Goal: Task Accomplishment & Management: Use online tool/utility

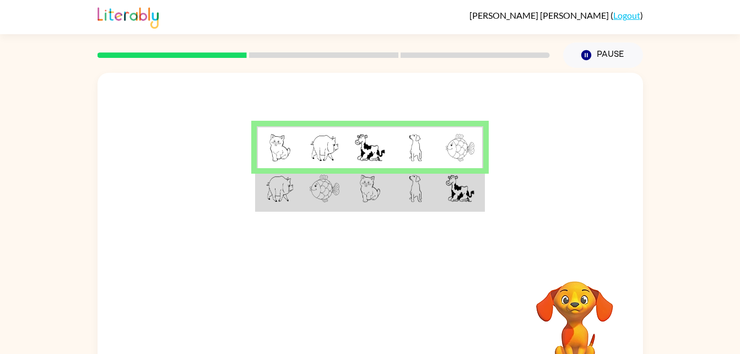
click at [425, 200] on td at bounding box center [415, 189] width 45 height 42
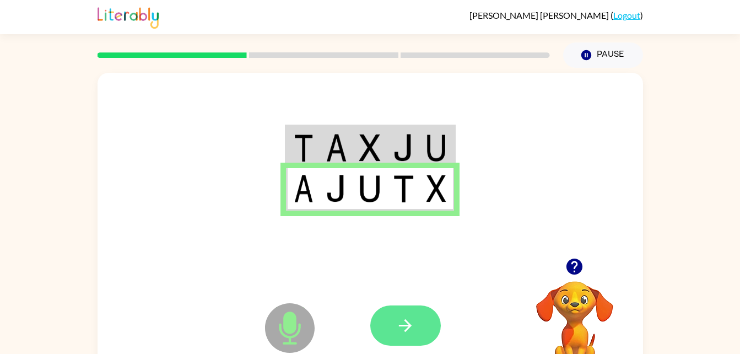
click at [388, 314] on button "button" at bounding box center [405, 325] width 70 height 40
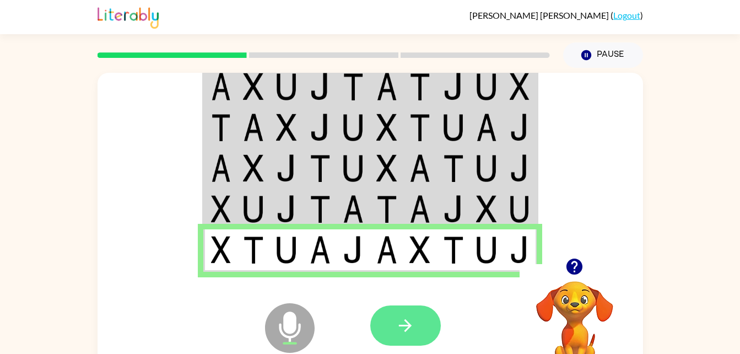
click at [413, 335] on button "button" at bounding box center [405, 325] width 70 height 40
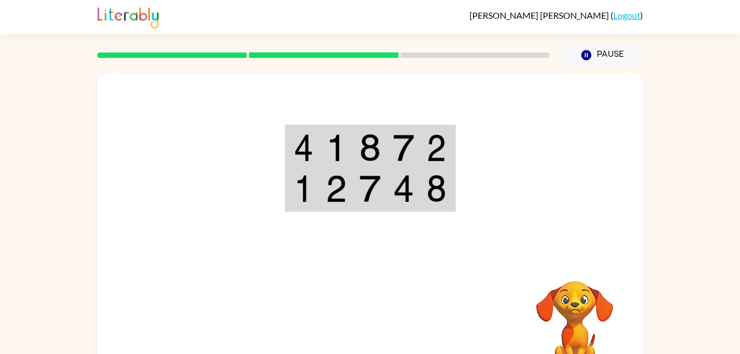
click at [420, 204] on td at bounding box center [404, 189] width 34 height 42
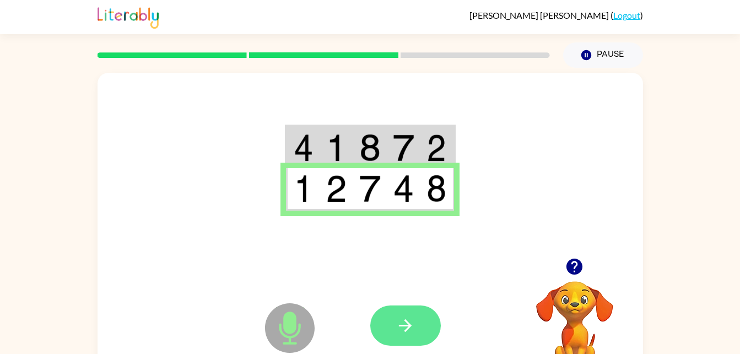
click at [396, 327] on icon "button" at bounding box center [404, 325] width 19 height 19
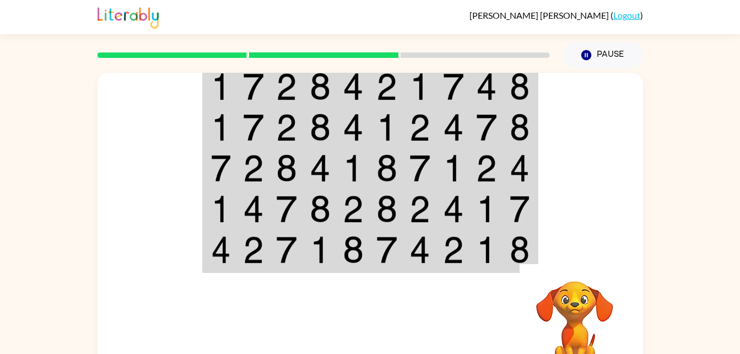
click at [420, 204] on img at bounding box center [419, 209] width 21 height 28
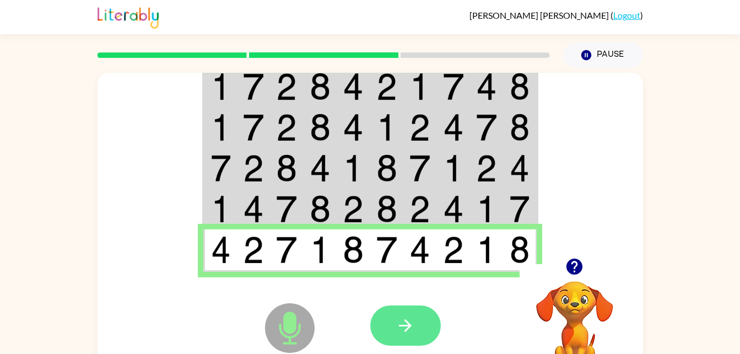
click at [401, 336] on button "button" at bounding box center [405, 325] width 70 height 40
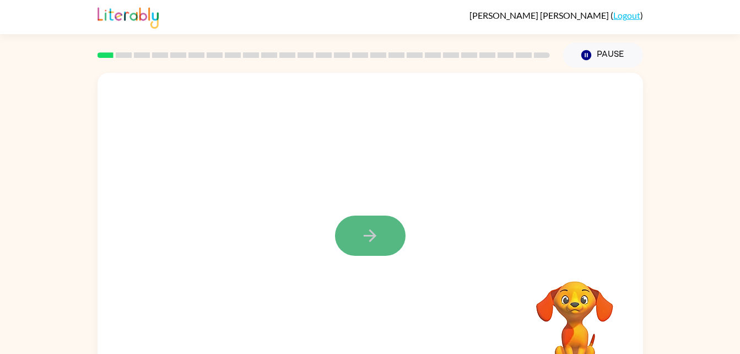
click at [389, 230] on button "button" at bounding box center [370, 235] width 70 height 40
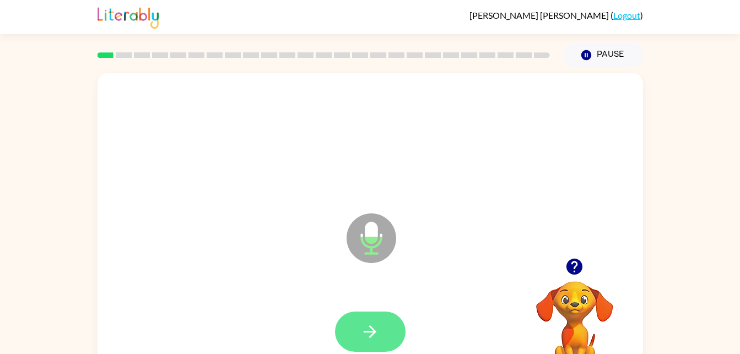
click at [387, 323] on button "button" at bounding box center [370, 331] width 70 height 40
click at [388, 333] on button "button" at bounding box center [370, 331] width 70 height 40
click at [373, 329] on icon "button" at bounding box center [369, 331] width 13 height 13
click at [352, 332] on button "button" at bounding box center [370, 331] width 70 height 40
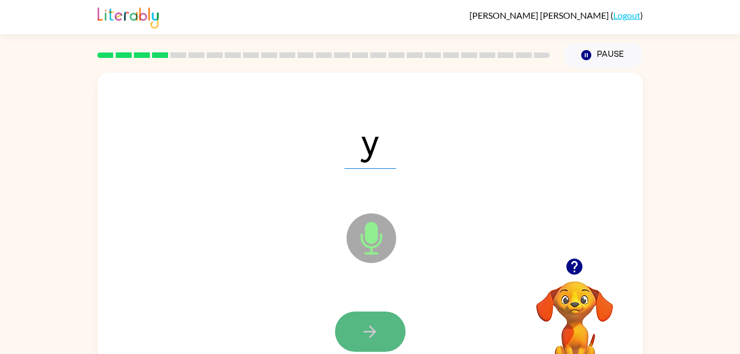
click at [379, 331] on button "button" at bounding box center [370, 331] width 70 height 40
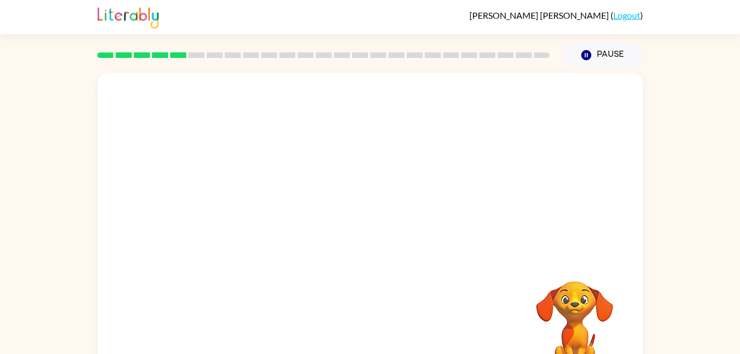
click at [502, 192] on div at bounding box center [369, 165] width 545 height 185
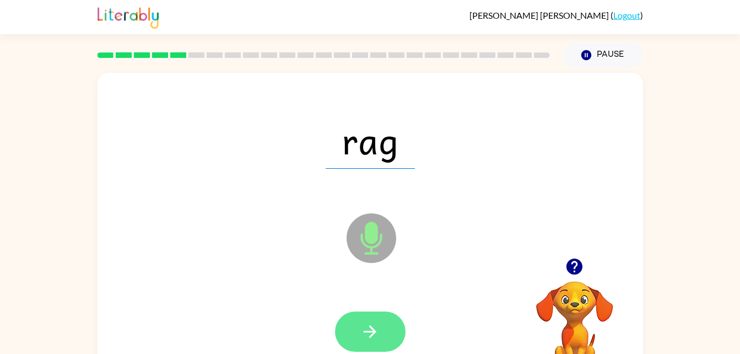
click at [380, 319] on button "button" at bounding box center [370, 331] width 70 height 40
click at [362, 330] on icon "button" at bounding box center [369, 331] width 19 height 19
click at [368, 322] on icon "button" at bounding box center [369, 331] width 19 height 19
click at [365, 317] on button "button" at bounding box center [370, 331] width 70 height 40
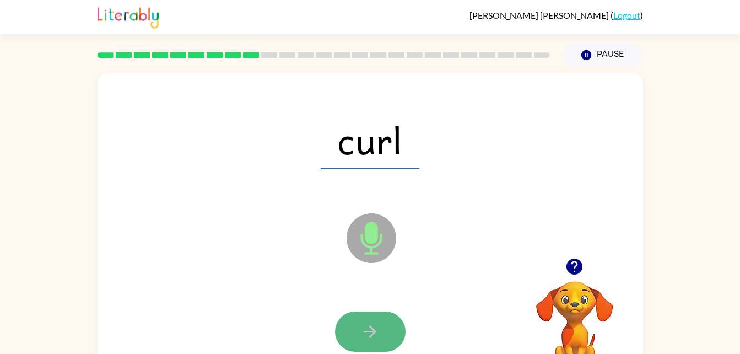
click at [373, 320] on button "button" at bounding box center [370, 331] width 70 height 40
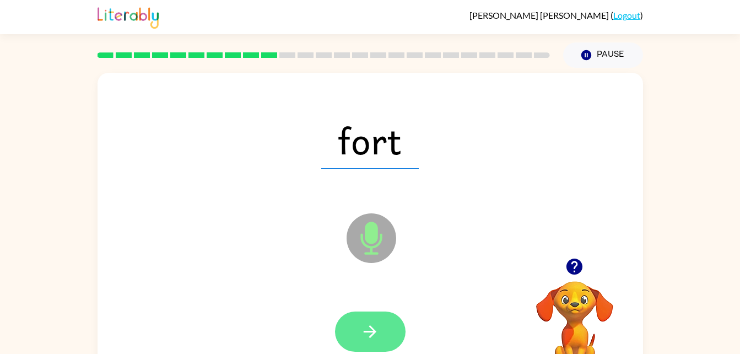
click at [350, 331] on button "button" at bounding box center [370, 331] width 70 height 40
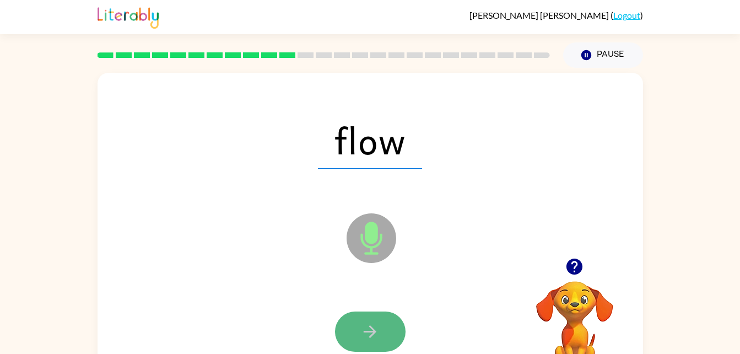
click at [373, 330] on icon "button" at bounding box center [369, 331] width 13 height 13
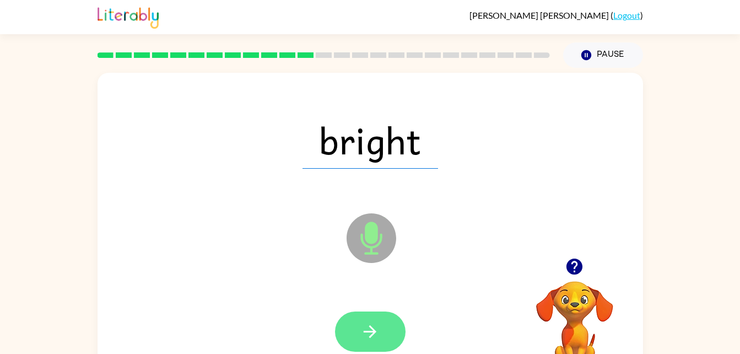
click at [365, 329] on icon "button" at bounding box center [369, 331] width 19 height 19
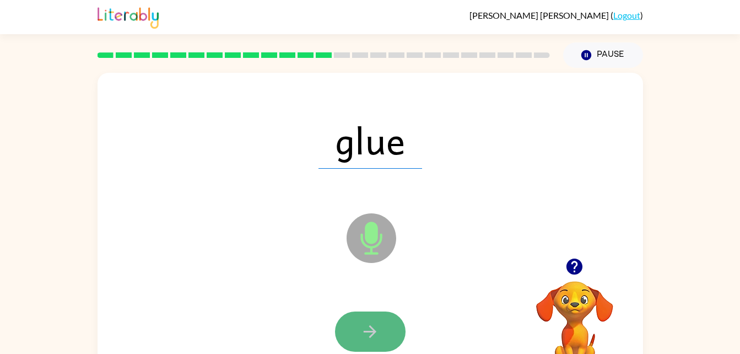
click at [379, 328] on button "button" at bounding box center [370, 331] width 70 height 40
click at [377, 329] on icon "button" at bounding box center [369, 331] width 19 height 19
click at [368, 329] on icon "button" at bounding box center [369, 331] width 19 height 19
click at [353, 316] on button "button" at bounding box center [370, 331] width 70 height 40
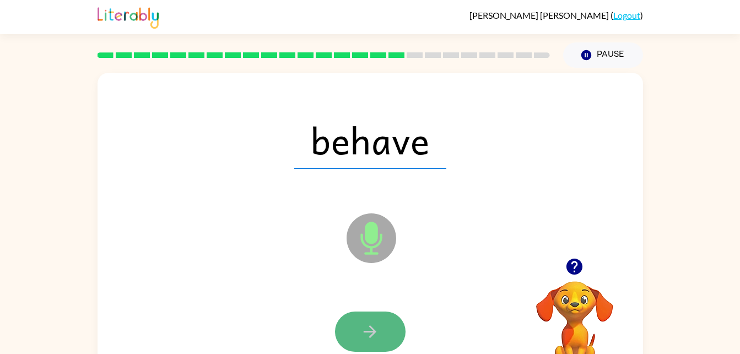
click at [367, 335] on icon "button" at bounding box center [369, 331] width 19 height 19
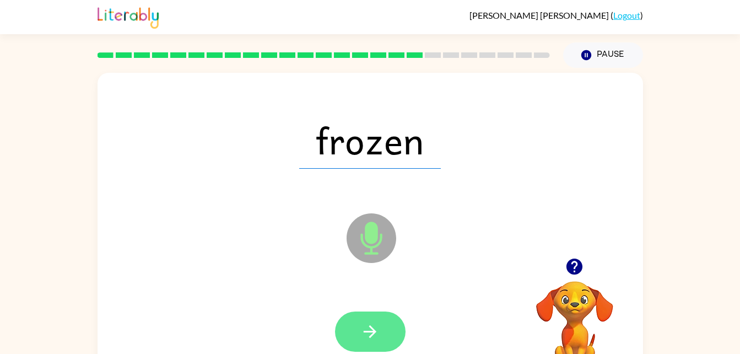
click at [358, 332] on button "button" at bounding box center [370, 331] width 70 height 40
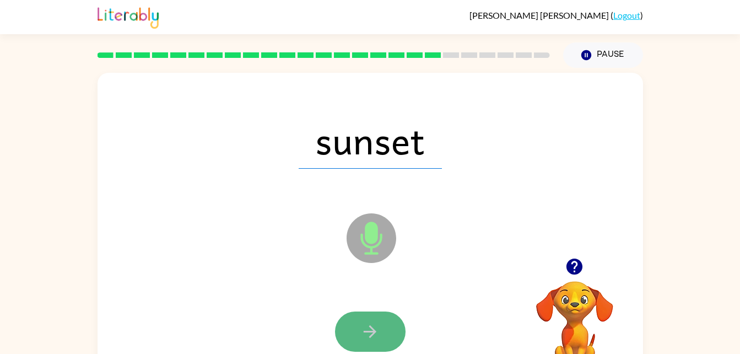
click at [367, 335] on icon "button" at bounding box center [369, 331] width 19 height 19
click at [380, 336] on button "button" at bounding box center [370, 331] width 70 height 40
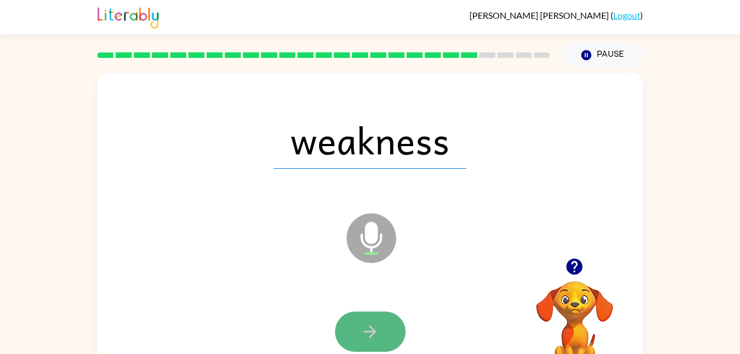
click at [368, 329] on icon "button" at bounding box center [369, 331] width 19 height 19
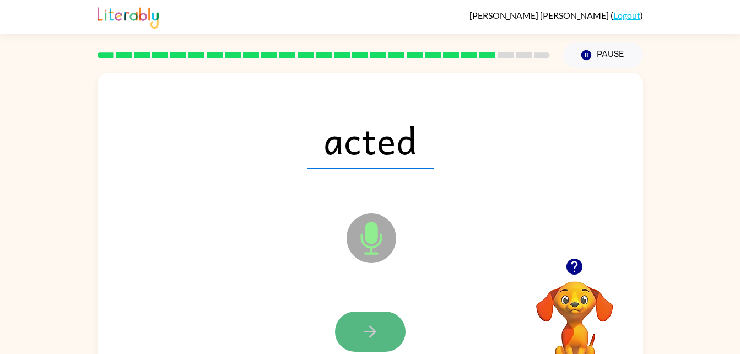
click at [361, 322] on icon "button" at bounding box center [369, 331] width 19 height 19
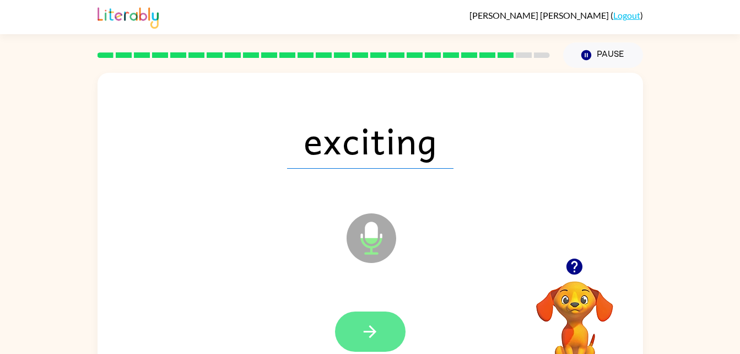
click at [367, 325] on icon "button" at bounding box center [369, 331] width 19 height 19
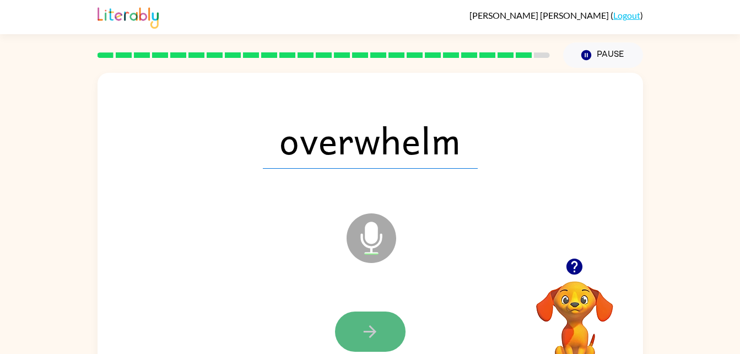
click at [369, 332] on icon "button" at bounding box center [369, 331] width 19 height 19
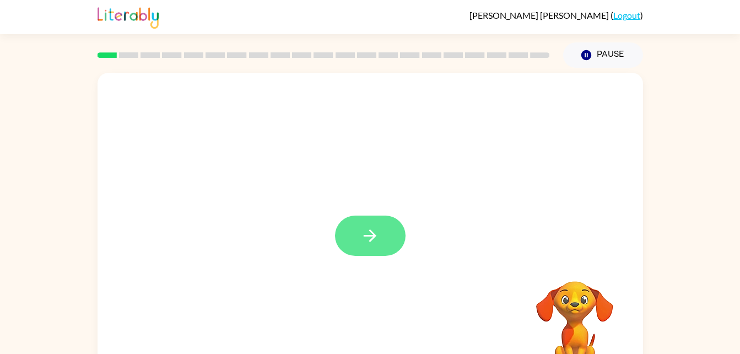
click at [357, 233] on button "button" at bounding box center [370, 235] width 70 height 40
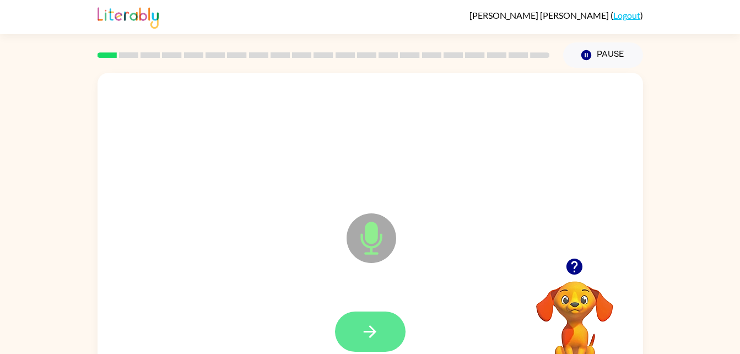
click at [379, 332] on button "button" at bounding box center [370, 331] width 70 height 40
click at [381, 325] on button "button" at bounding box center [370, 331] width 70 height 40
click at [379, 324] on icon "button" at bounding box center [369, 331] width 19 height 19
click at [382, 317] on button "button" at bounding box center [370, 331] width 70 height 40
click at [368, 329] on icon "button" at bounding box center [369, 331] width 19 height 19
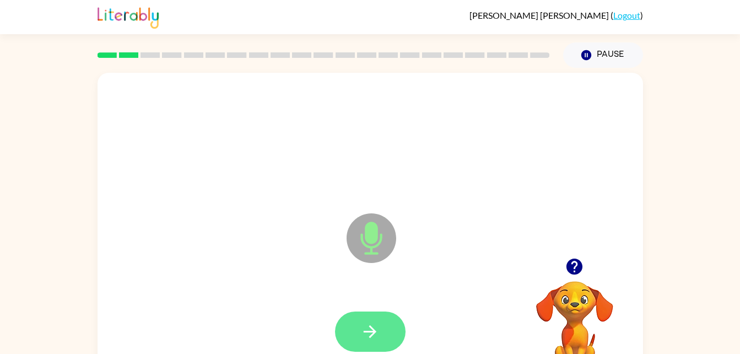
click at [365, 325] on icon "button" at bounding box center [369, 331] width 19 height 19
click at [371, 323] on icon "button" at bounding box center [369, 331] width 19 height 19
click at [377, 330] on icon "button" at bounding box center [369, 331] width 19 height 19
click at [366, 327] on icon "button" at bounding box center [369, 331] width 19 height 19
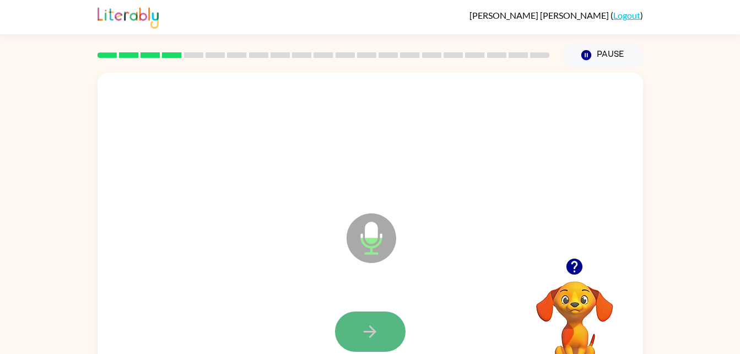
click at [369, 324] on icon "button" at bounding box center [369, 331] width 19 height 19
click at [371, 330] on icon "button" at bounding box center [369, 331] width 19 height 19
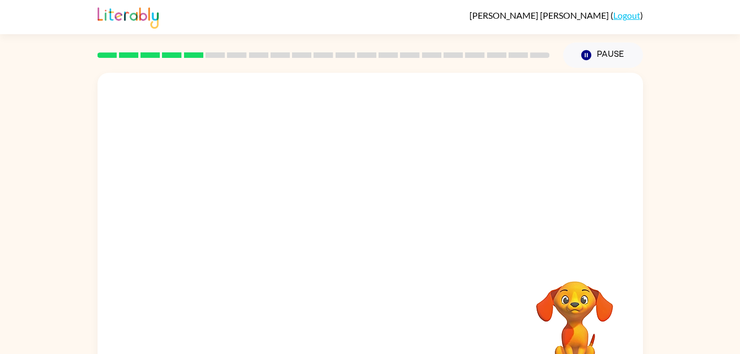
click at [436, 235] on div at bounding box center [369, 230] width 545 height 314
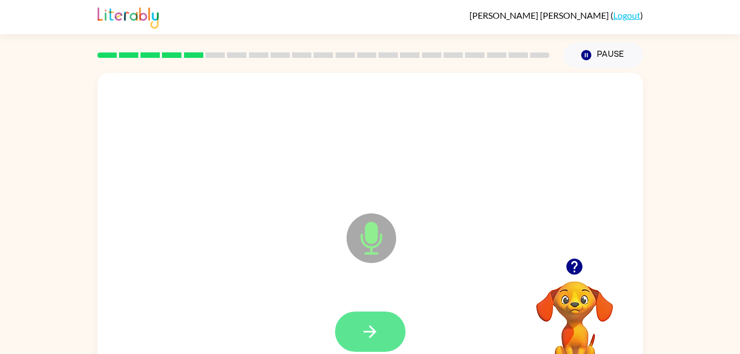
click at [372, 329] on icon "button" at bounding box center [369, 331] width 13 height 13
click at [360, 330] on button "button" at bounding box center [370, 331] width 70 height 40
click at [377, 329] on icon "button" at bounding box center [369, 331] width 19 height 19
click at [368, 329] on icon "button" at bounding box center [369, 331] width 19 height 19
click at [382, 328] on button "button" at bounding box center [370, 331] width 70 height 40
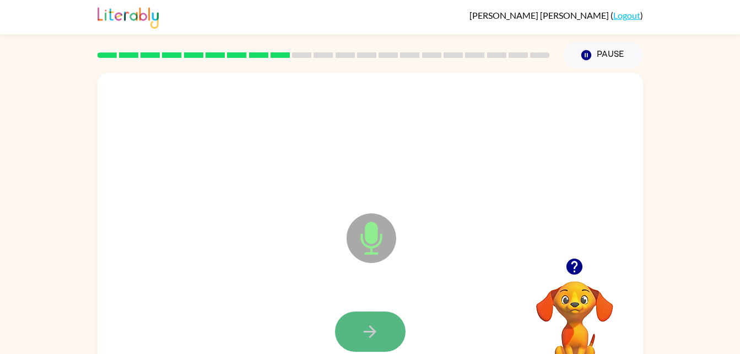
click at [384, 325] on button "button" at bounding box center [370, 331] width 70 height 40
click at [380, 324] on button "button" at bounding box center [370, 331] width 70 height 40
click at [383, 324] on button "button" at bounding box center [370, 331] width 70 height 40
click at [379, 332] on icon "button" at bounding box center [369, 331] width 19 height 19
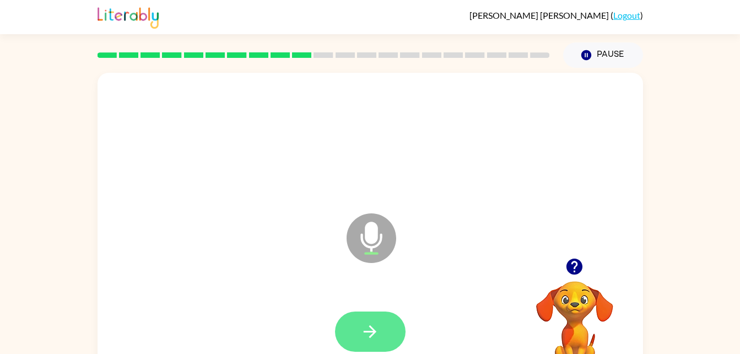
click at [381, 331] on button "button" at bounding box center [370, 331] width 70 height 40
click at [374, 327] on icon "button" at bounding box center [369, 331] width 19 height 19
click at [378, 325] on icon "button" at bounding box center [369, 331] width 19 height 19
click at [373, 327] on icon "button" at bounding box center [369, 331] width 19 height 19
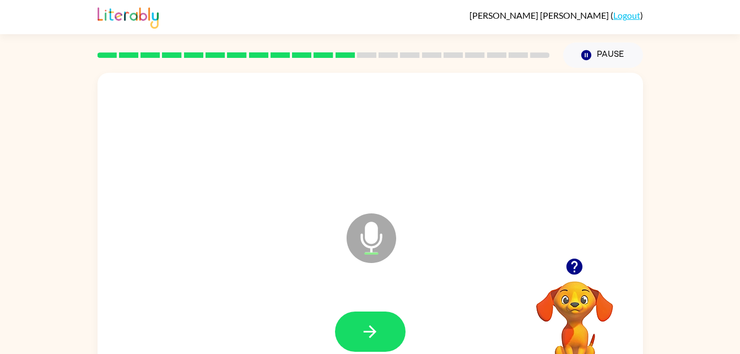
click at [373, 327] on icon "button" at bounding box center [369, 331] width 19 height 19
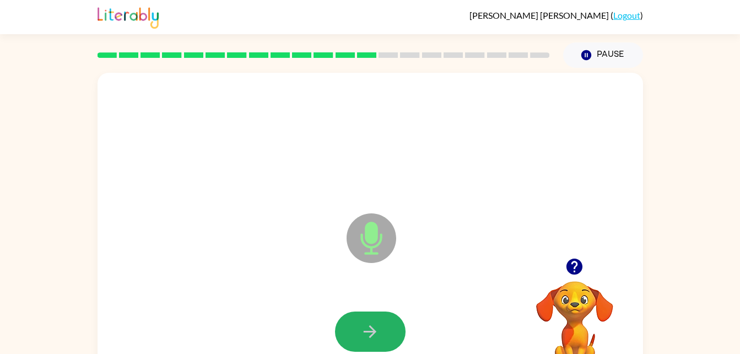
click at [373, 327] on icon "button" at bounding box center [369, 331] width 19 height 19
click at [376, 329] on icon "button" at bounding box center [369, 331] width 19 height 19
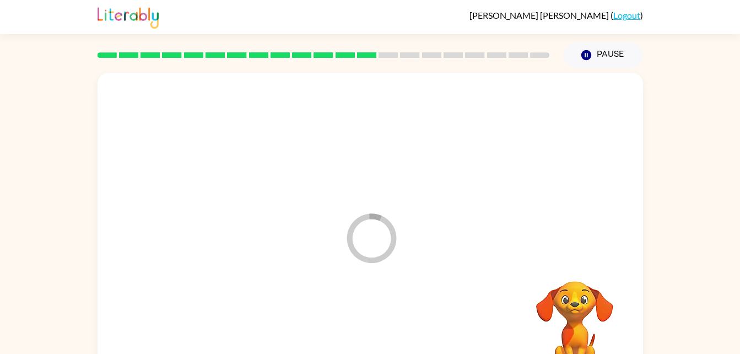
click at [487, 206] on div "Loader Your response is being sent to our graders" at bounding box center [343, 211] width 470 height 40
click at [535, 182] on div at bounding box center [369, 140] width 523 height 90
click at [615, 50] on button "Pause Pause" at bounding box center [603, 54] width 80 height 25
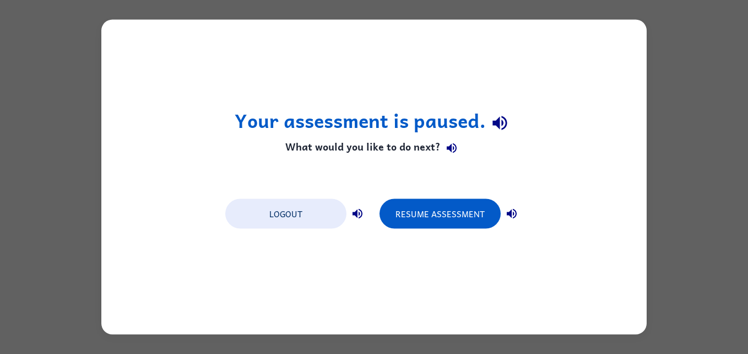
click at [693, 94] on div "Your assessment is paused. What would you like to do next? Logout Resume Assess…" at bounding box center [374, 177] width 748 height 354
click at [698, 79] on div "Your assessment is paused. What would you like to do next? Logout Resume Assess…" at bounding box center [374, 177] width 748 height 354
click at [480, 208] on button "Resume Assessment" at bounding box center [439, 214] width 121 height 30
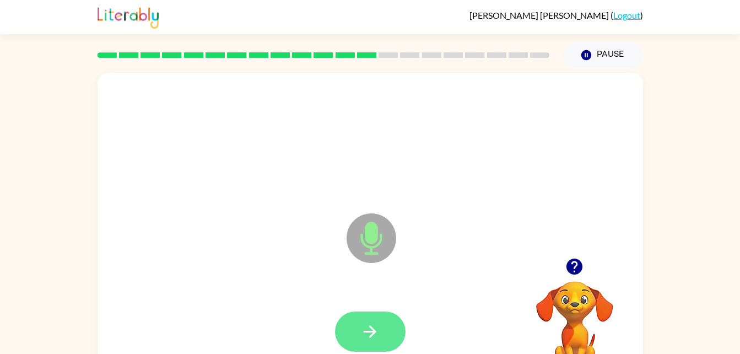
click at [376, 323] on icon "button" at bounding box center [369, 331] width 19 height 19
click at [372, 330] on icon "button" at bounding box center [369, 331] width 13 height 13
click at [386, 323] on button "button" at bounding box center [370, 331] width 70 height 40
click at [377, 328] on icon "button" at bounding box center [369, 331] width 19 height 19
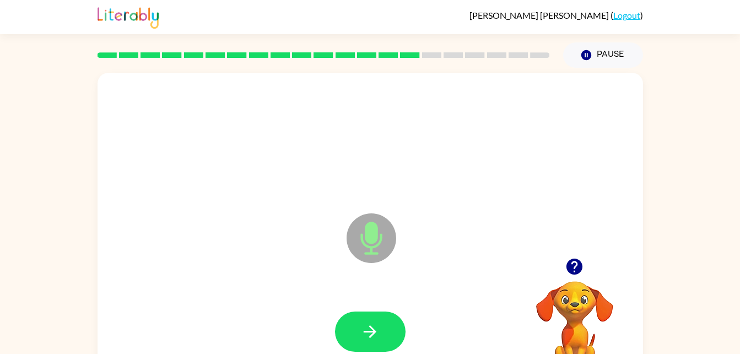
click at [377, 328] on icon "button" at bounding box center [369, 331] width 19 height 19
click at [377, 327] on icon "button" at bounding box center [369, 331] width 19 height 19
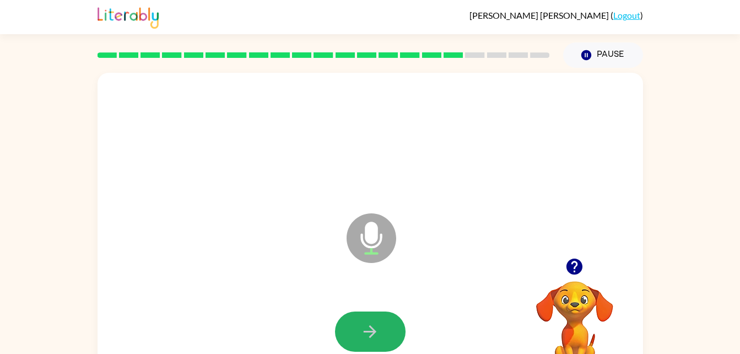
click at [377, 327] on icon "button" at bounding box center [369, 331] width 19 height 19
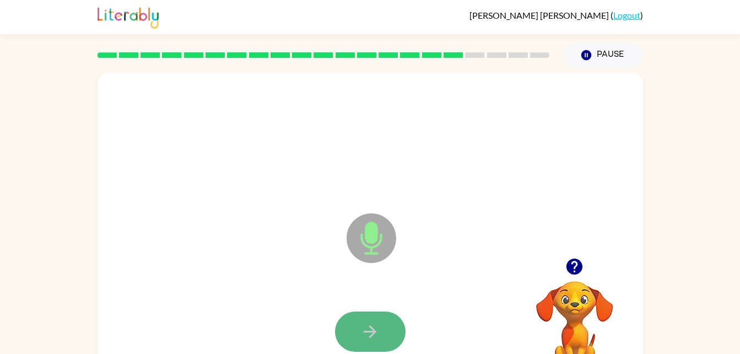
drag, startPoint x: 377, startPoint y: 327, endPoint x: 352, endPoint y: 338, distance: 26.9
click at [352, 338] on button "button" at bounding box center [370, 331] width 70 height 40
click at [371, 326] on icon "button" at bounding box center [369, 331] width 19 height 19
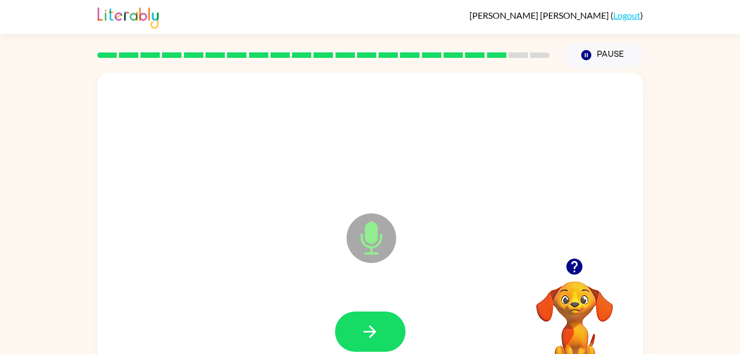
click at [371, 326] on icon "button" at bounding box center [369, 331] width 19 height 19
